Goal: Find specific page/section: Find specific page/section

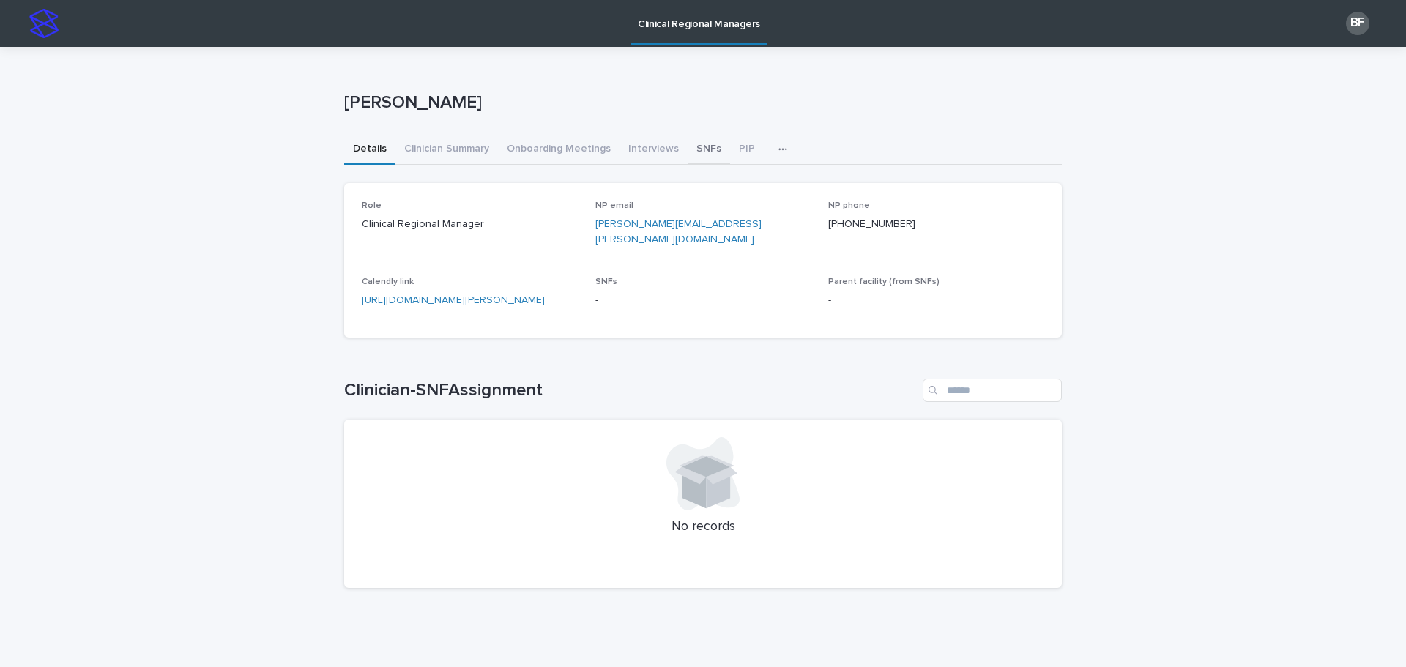
click at [695, 149] on button "SNFs" at bounding box center [709, 150] width 42 height 31
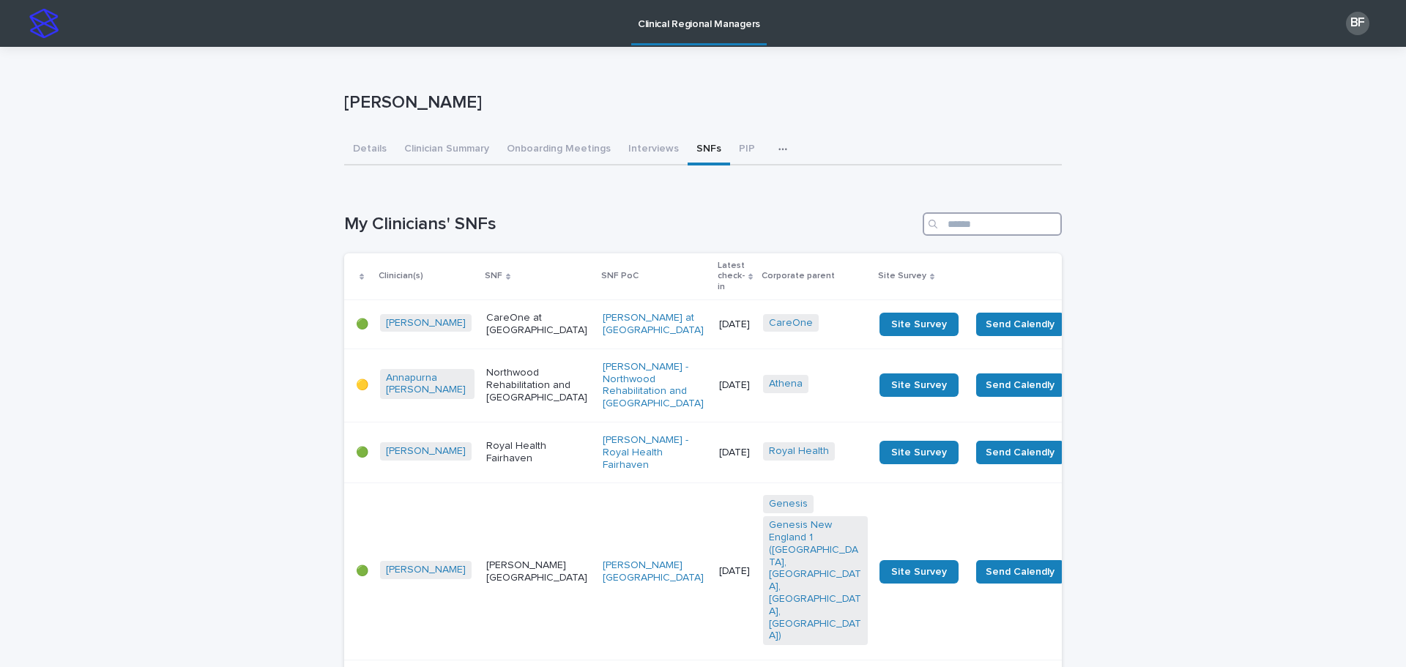
click at [977, 217] on input "Search" at bounding box center [992, 223] width 139 height 23
type input "*"
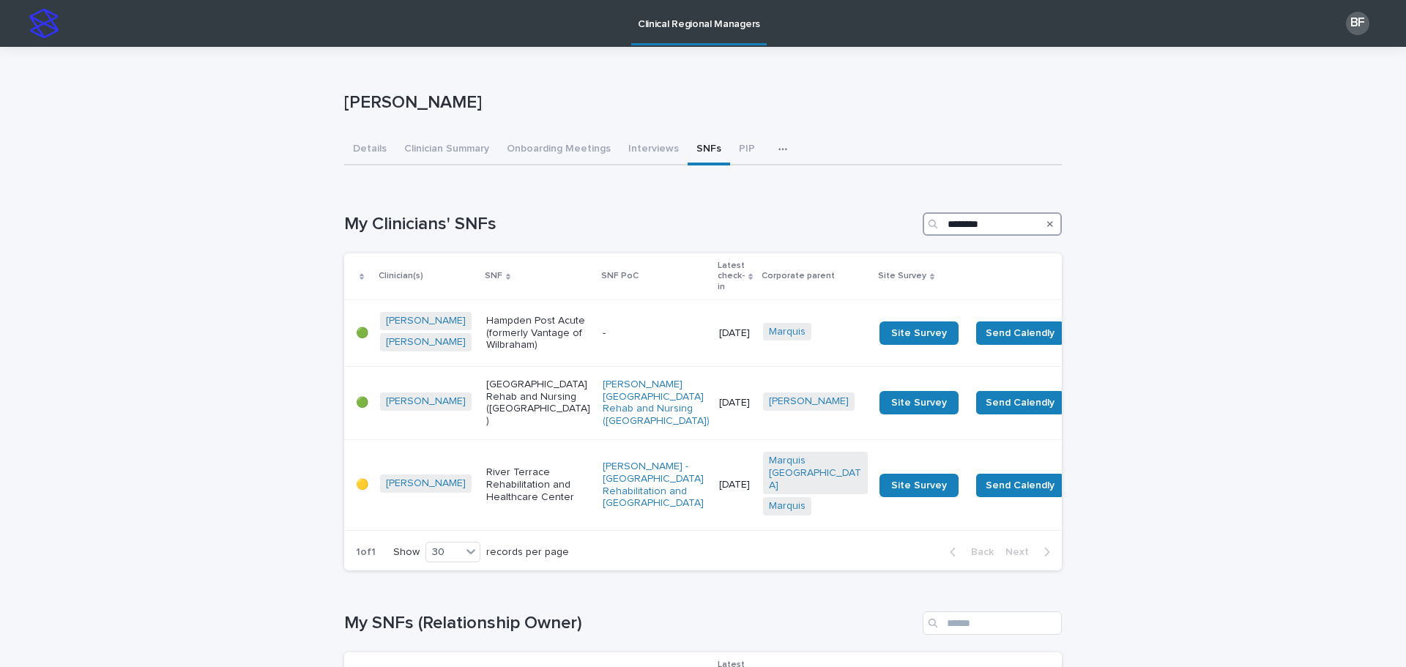
type input "********"
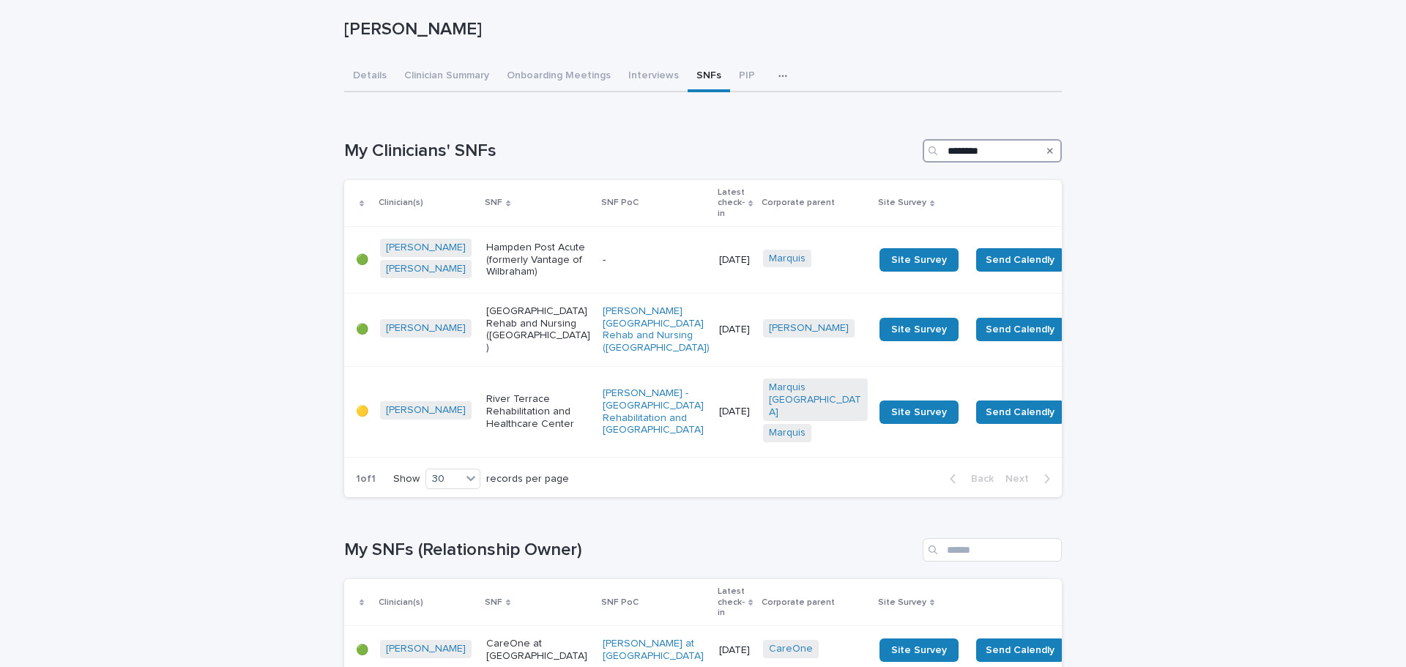
scroll to position [220, 0]
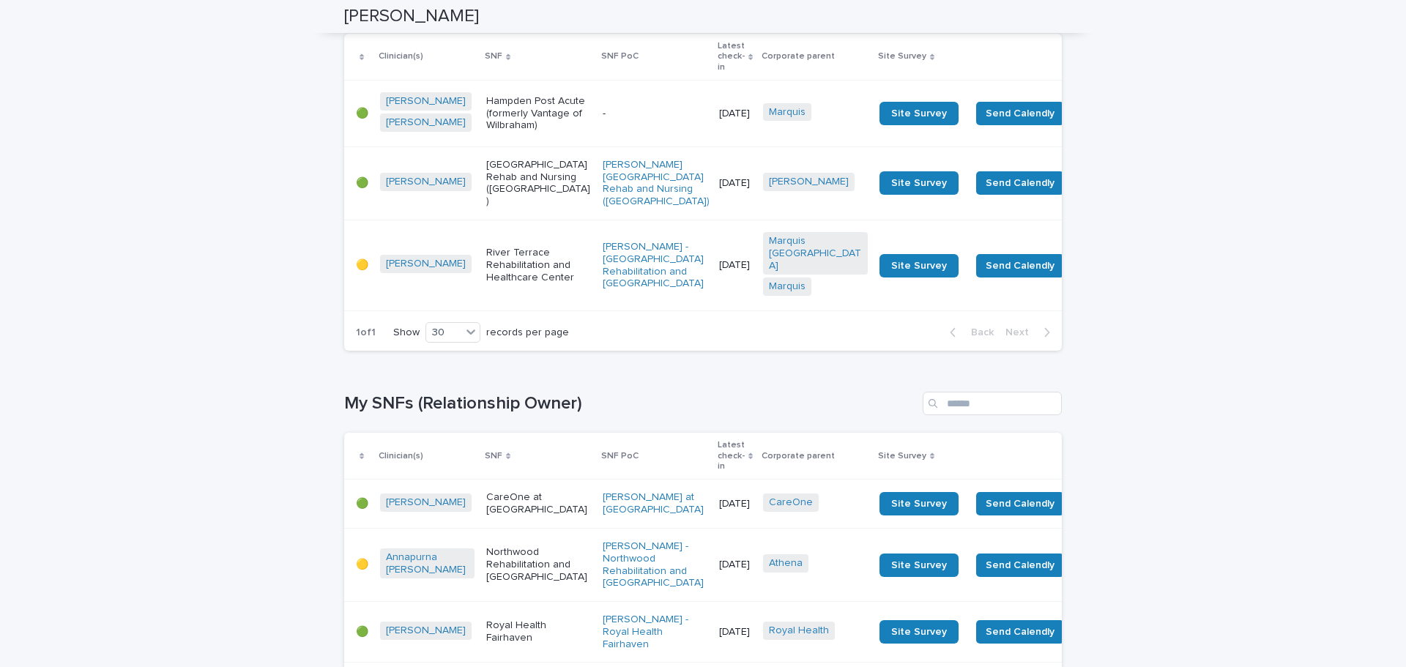
click at [504, 193] on p "[GEOGRAPHIC_DATA] Rehab and Nursing ([GEOGRAPHIC_DATA])" at bounding box center [538, 183] width 105 height 49
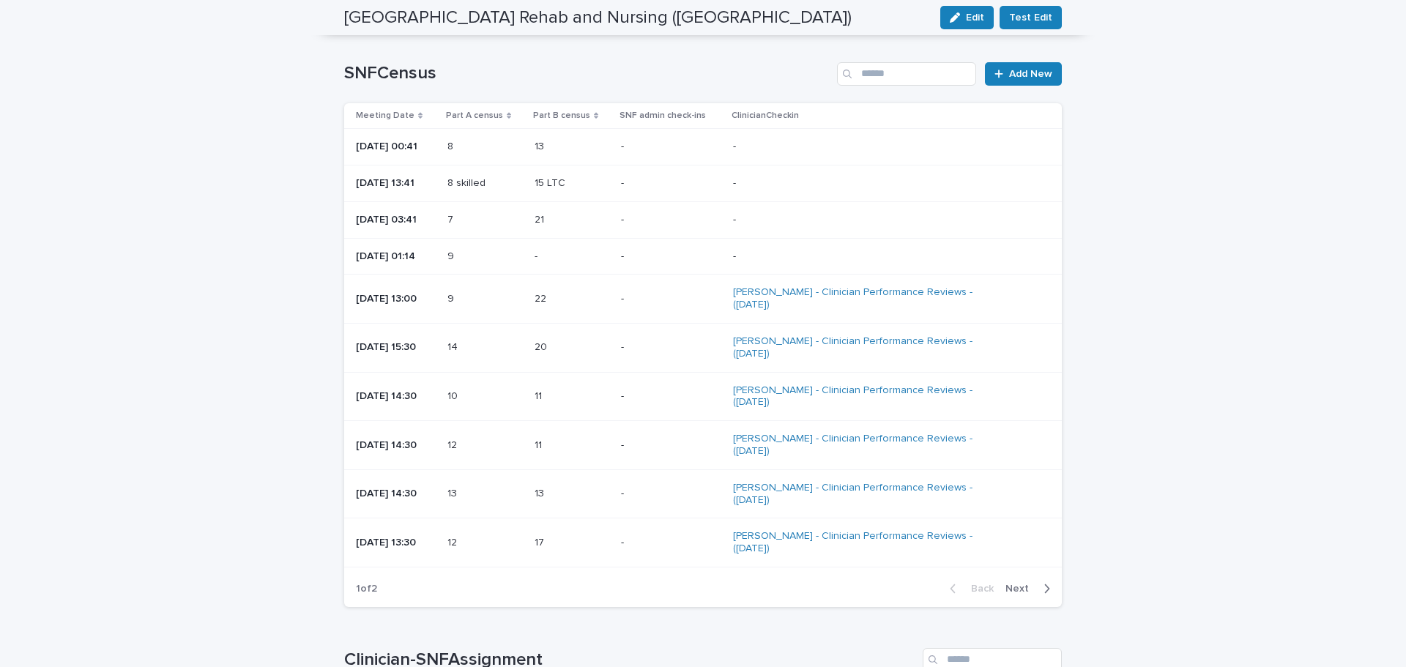
scroll to position [2050, 0]
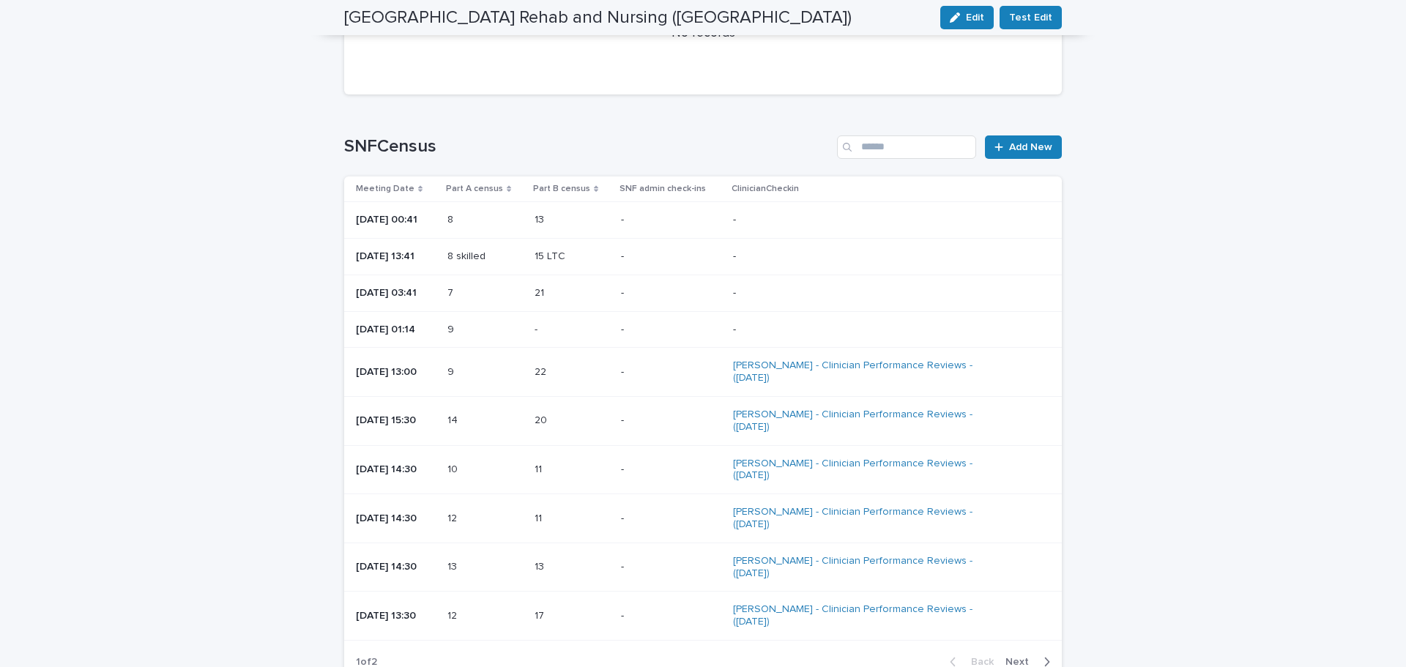
click at [1018, 655] on button "Next" at bounding box center [1031, 661] width 62 height 13
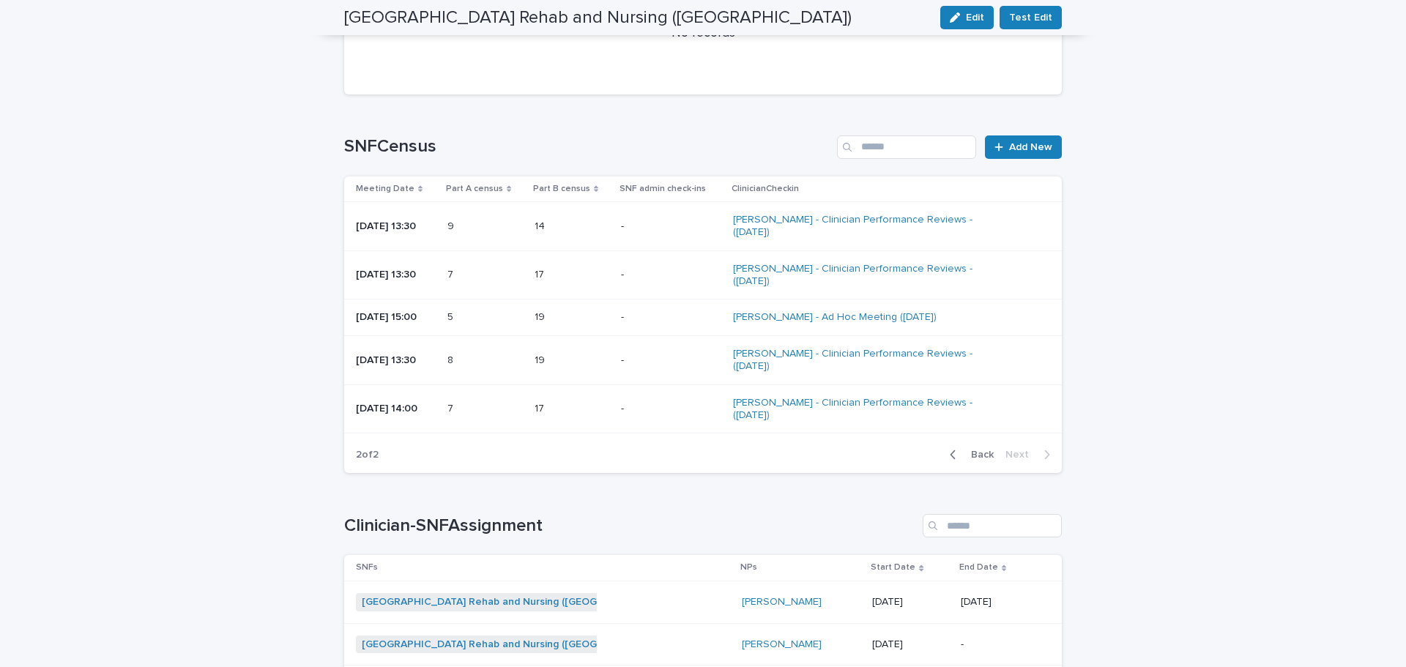
click at [958, 448] on button "Back" at bounding box center [969, 454] width 62 height 13
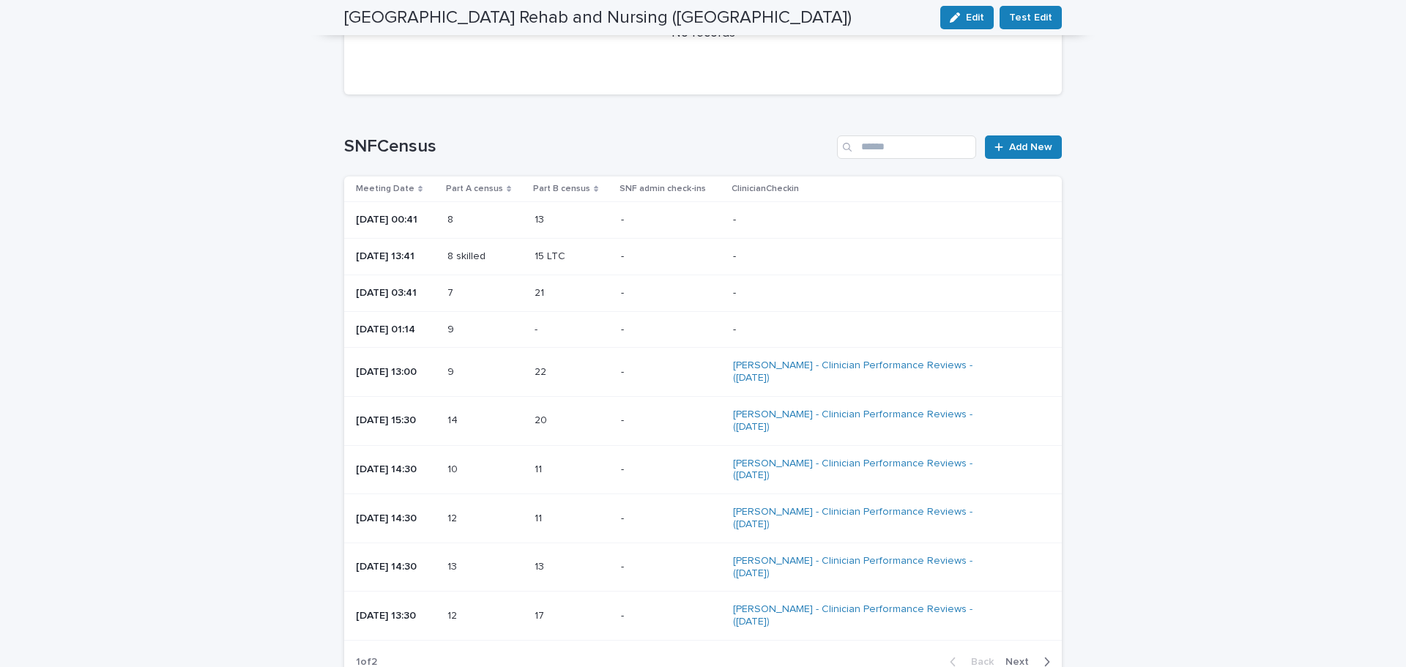
click at [1012, 657] on span "Next" at bounding box center [1021, 662] width 32 height 10
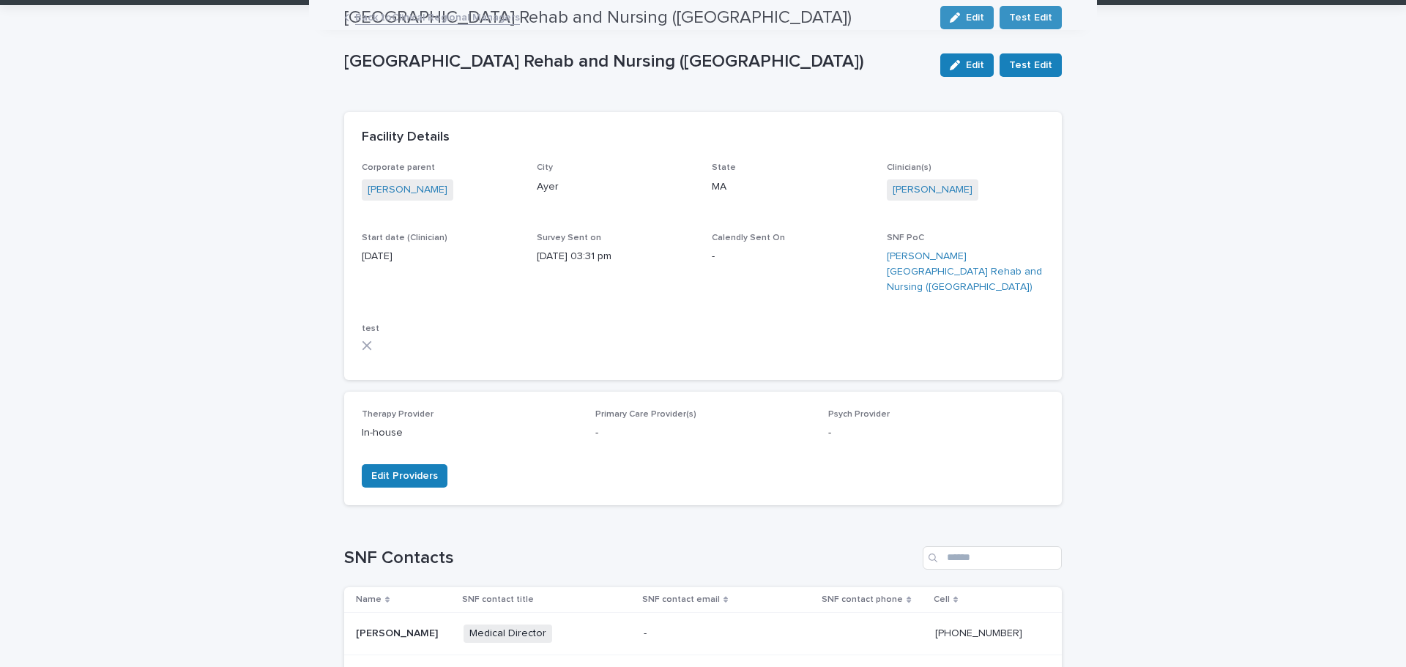
scroll to position [0, 0]
